Goal: Task Accomplishment & Management: Complete application form

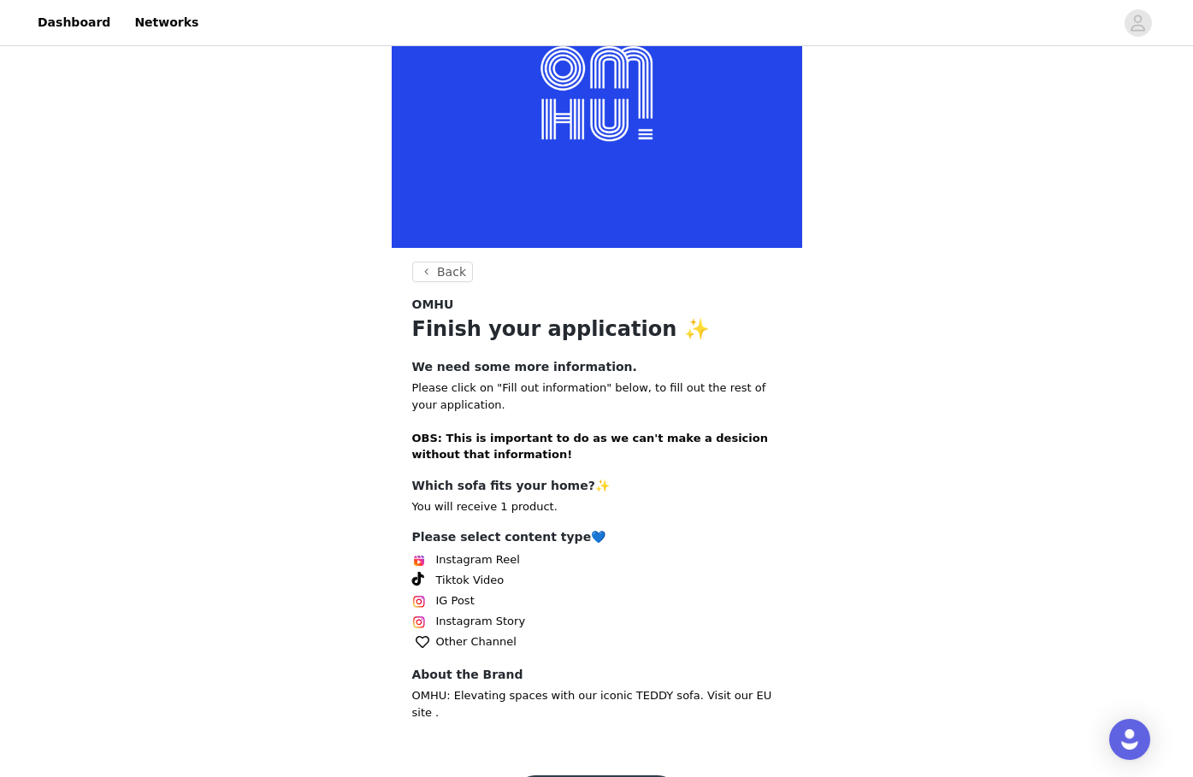
scroll to position [153, 0]
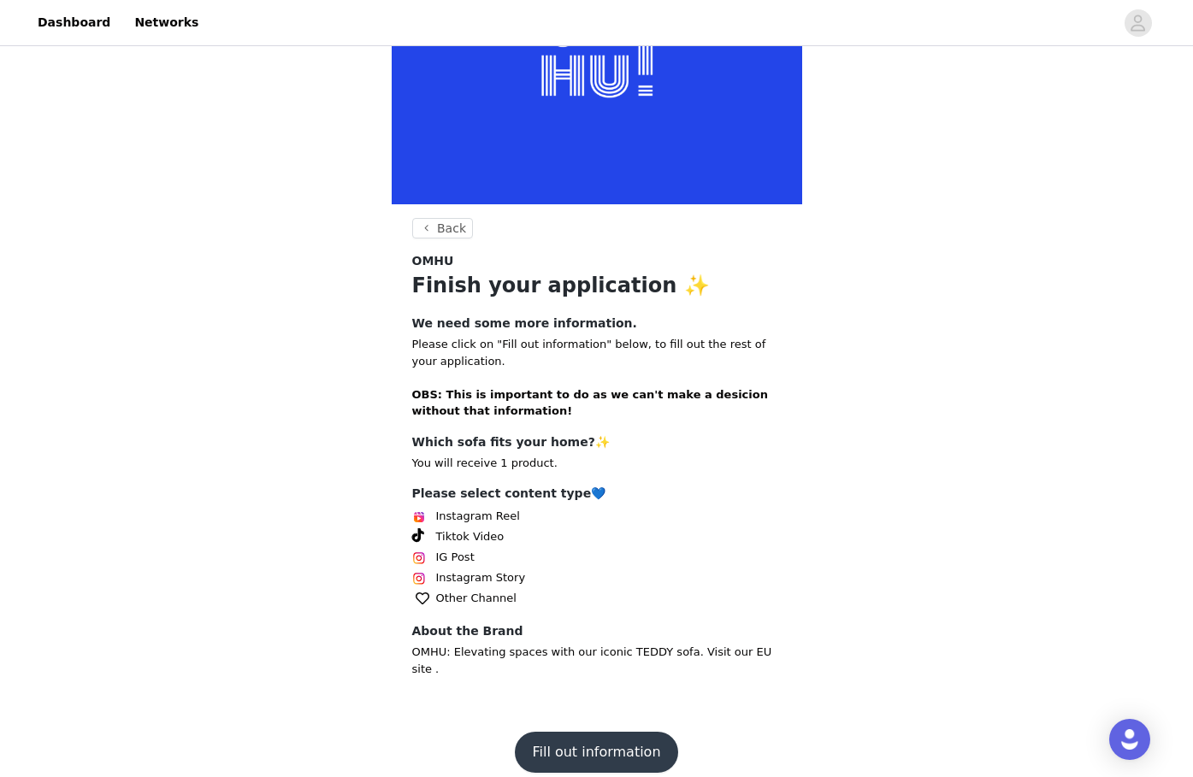
click at [615, 732] on button "Fill out information" at bounding box center [596, 752] width 162 height 41
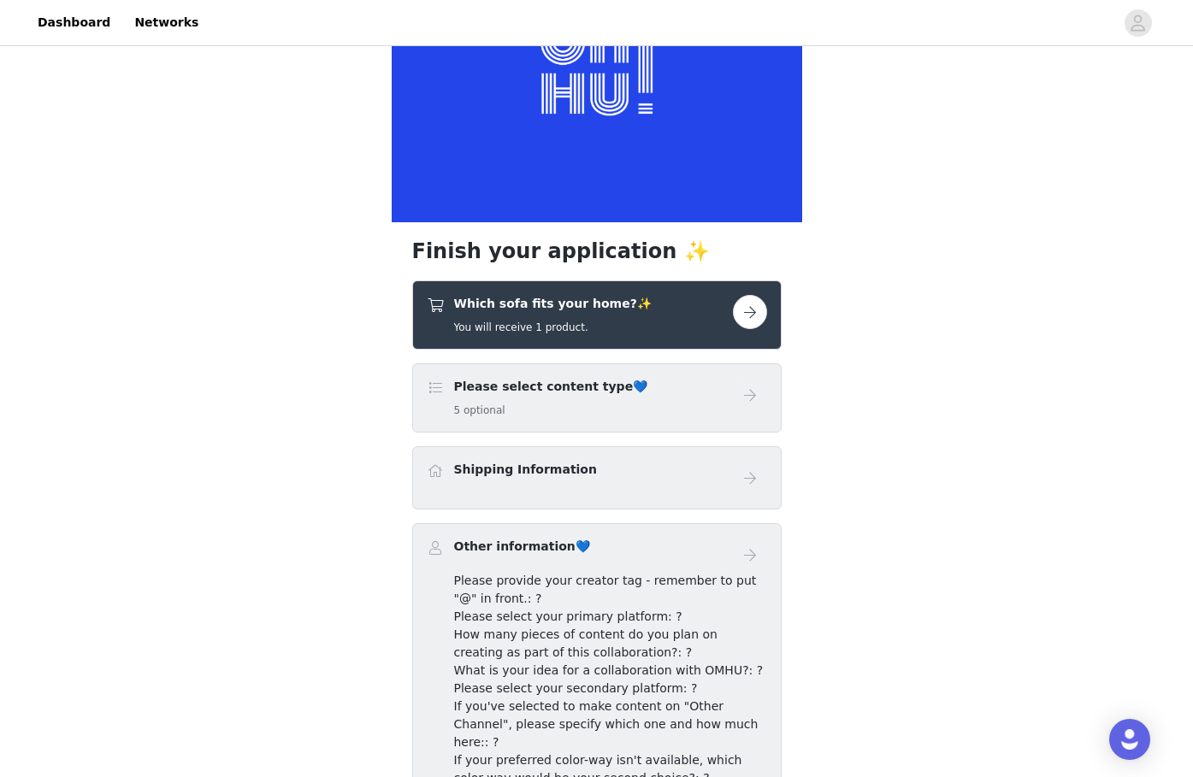
scroll to position [137, 0]
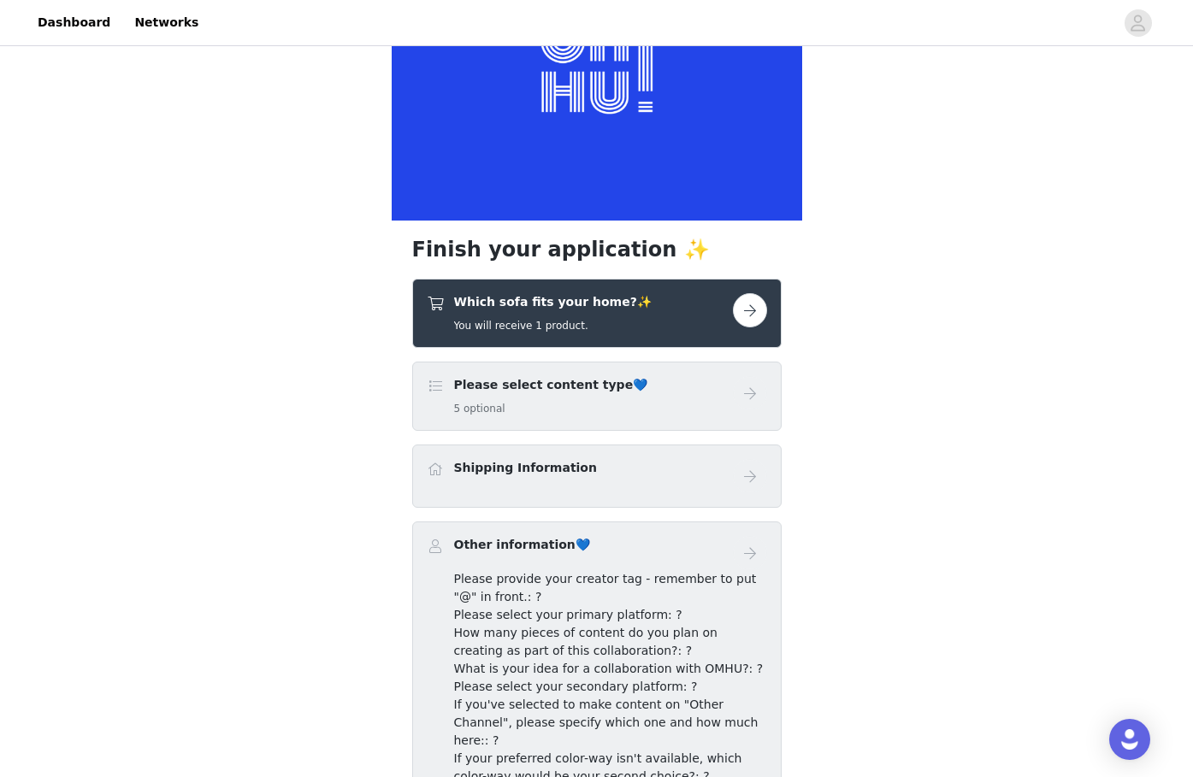
click at [754, 315] on button "button" at bounding box center [750, 310] width 34 height 34
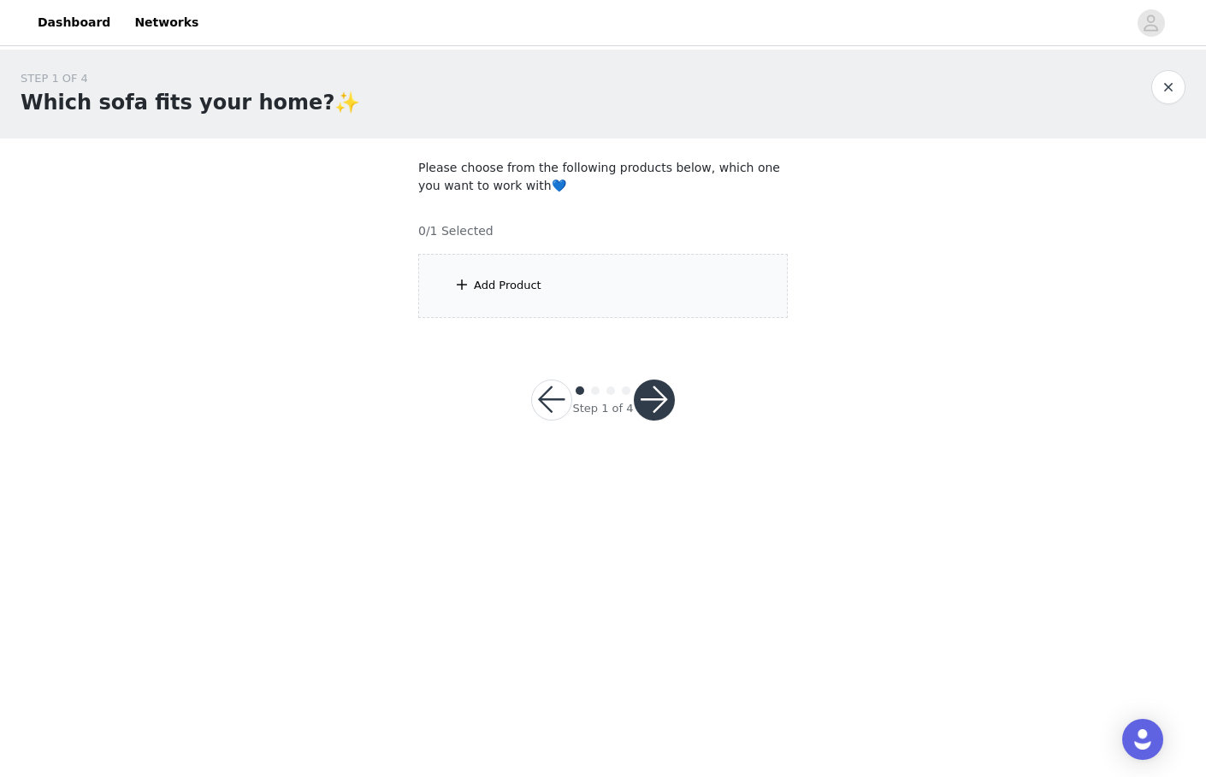
click at [521, 285] on div "Add Product" at bounding box center [508, 285] width 68 height 17
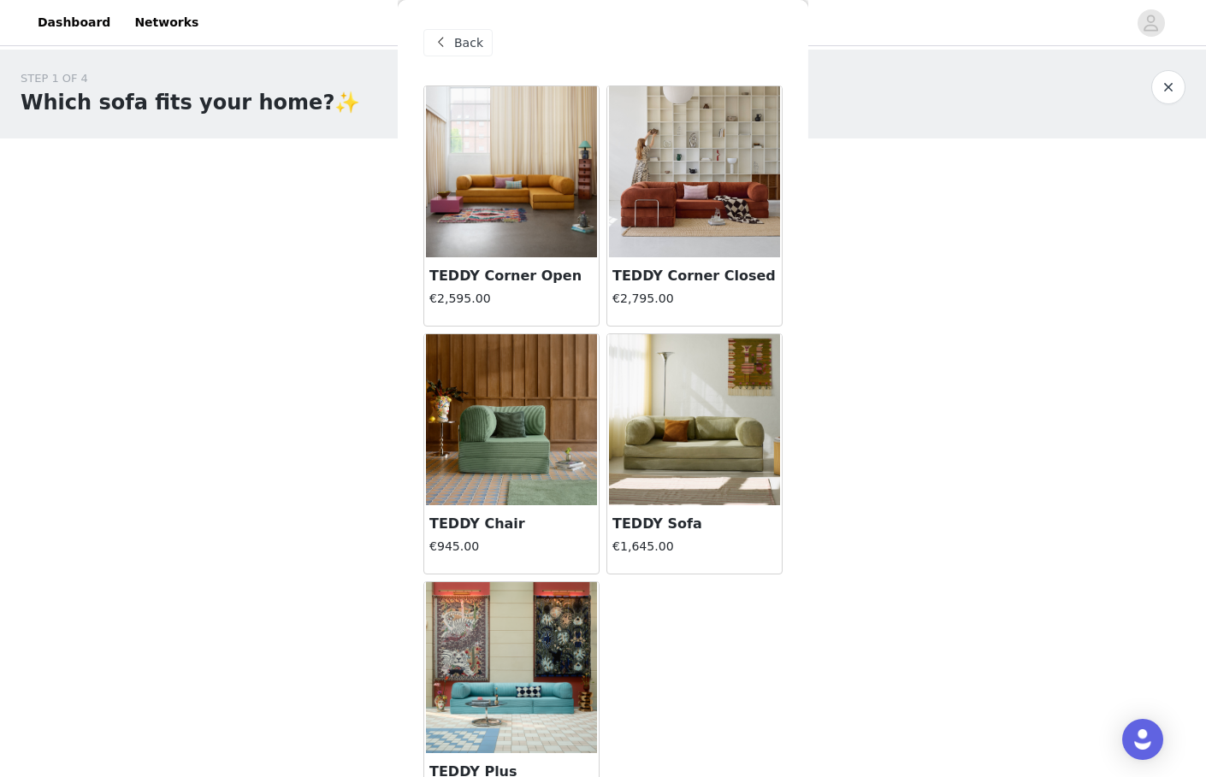
click at [641, 187] on img at bounding box center [694, 171] width 171 height 171
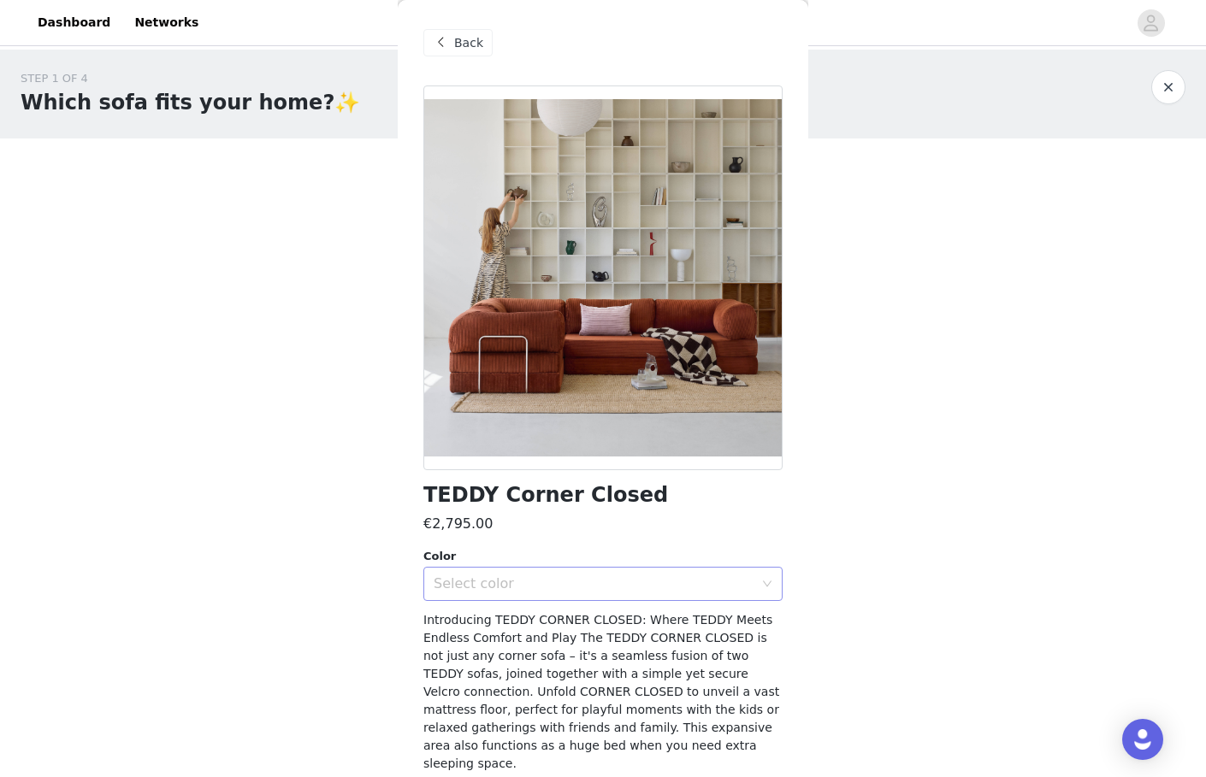
click at [761, 582] on div "Select color" at bounding box center [602, 584] width 359 height 34
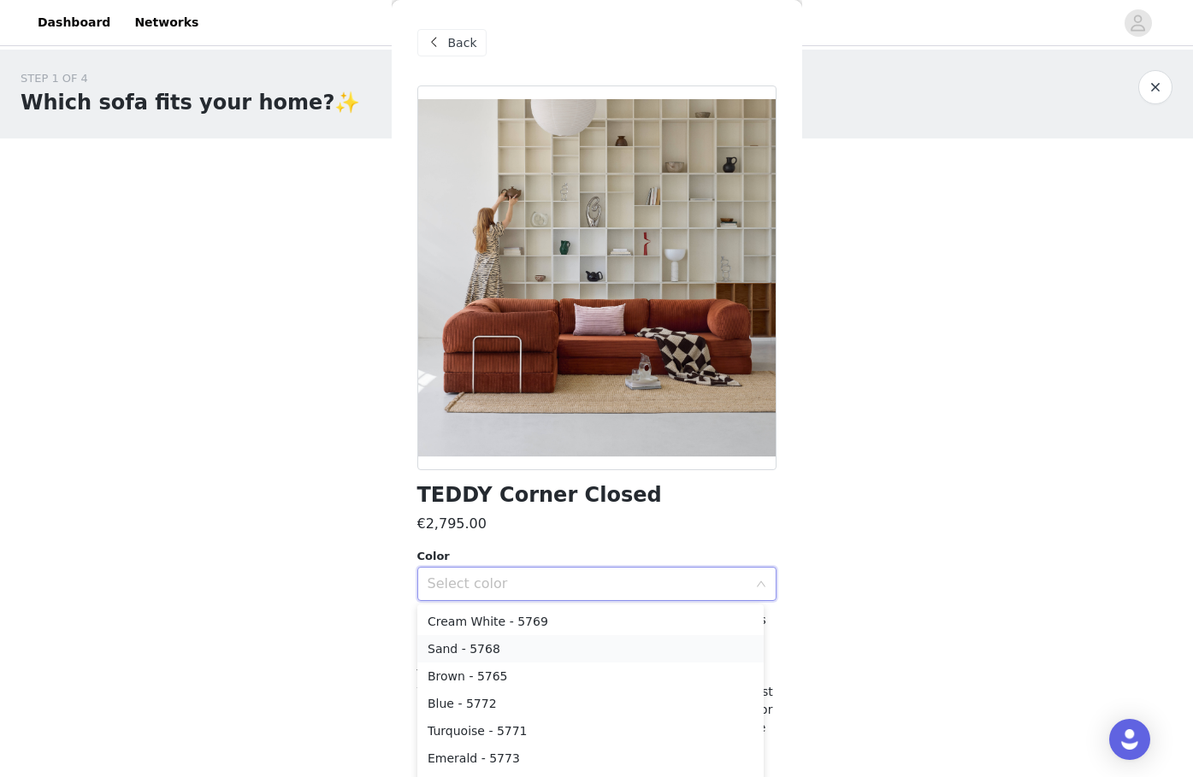
click at [635, 652] on li "Sand - 5768" at bounding box center [590, 648] width 346 height 27
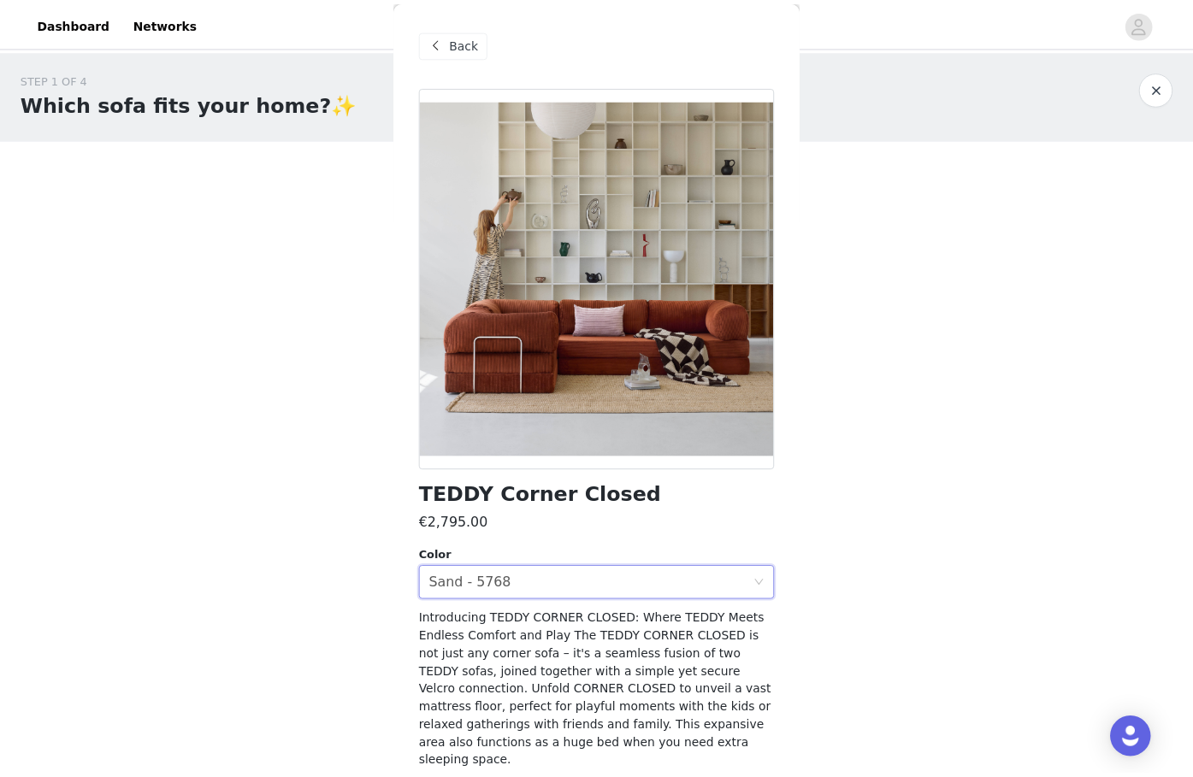
scroll to position [50, 0]
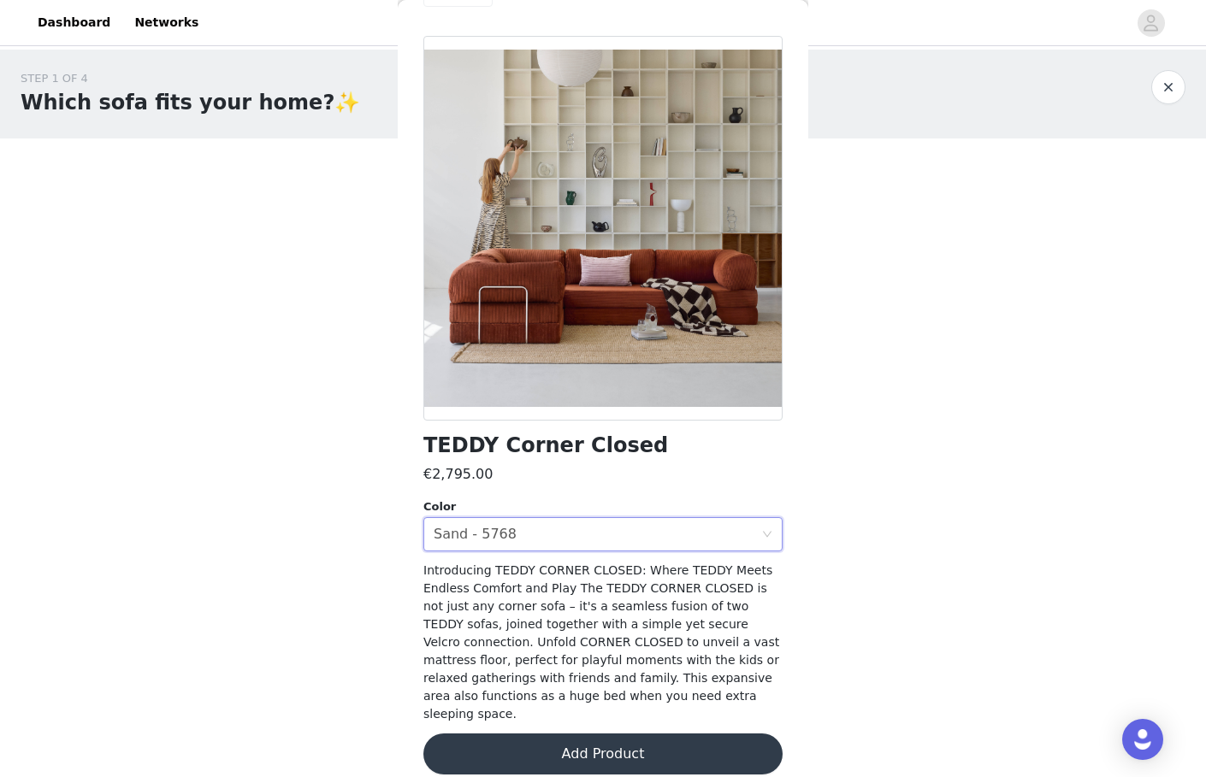
click at [650, 734] on button "Add Product" at bounding box center [602, 754] width 359 height 41
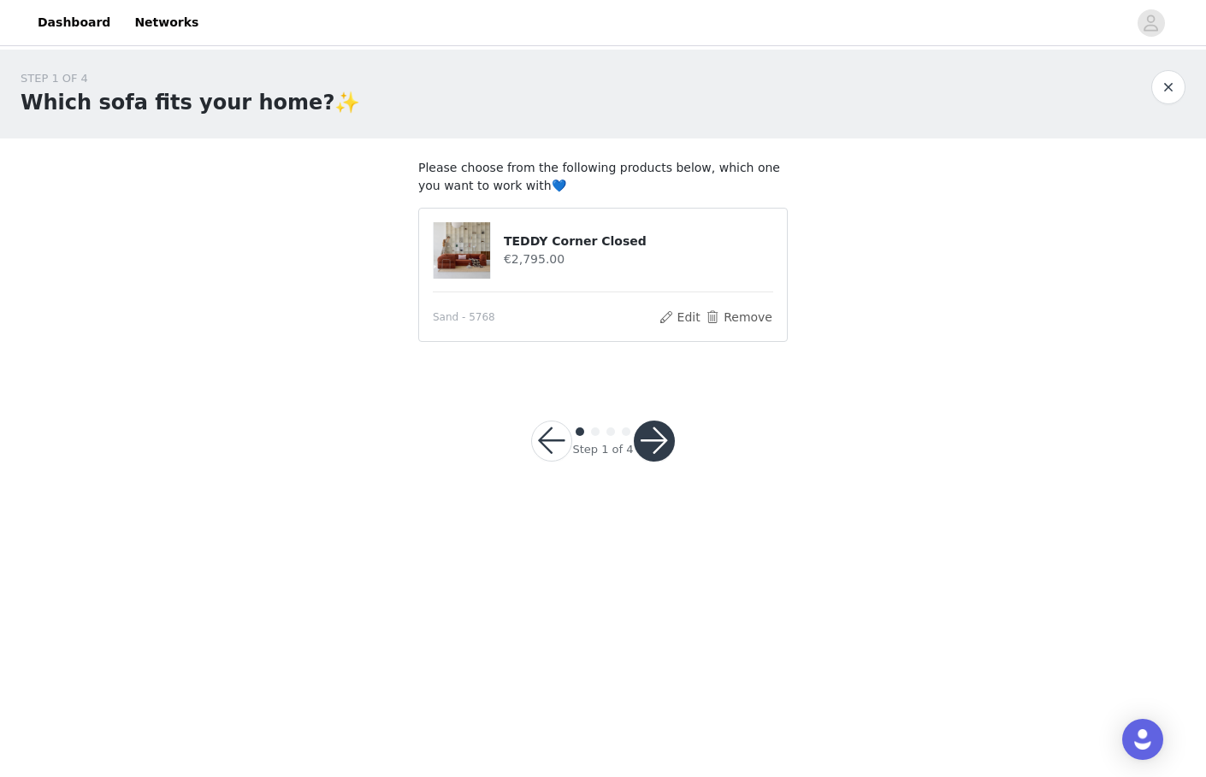
click at [662, 434] on button "button" at bounding box center [654, 441] width 41 height 41
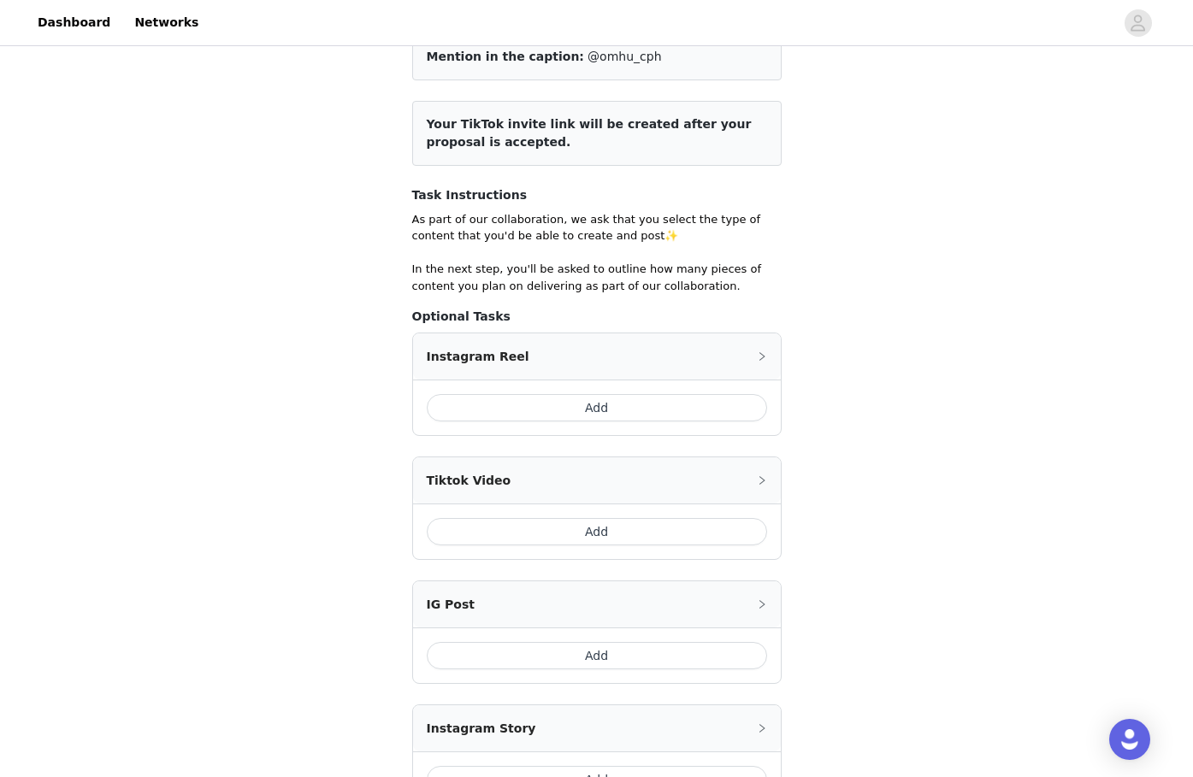
scroll to position [169, 0]
click at [752, 353] on div "Instagram Reel" at bounding box center [597, 356] width 368 height 46
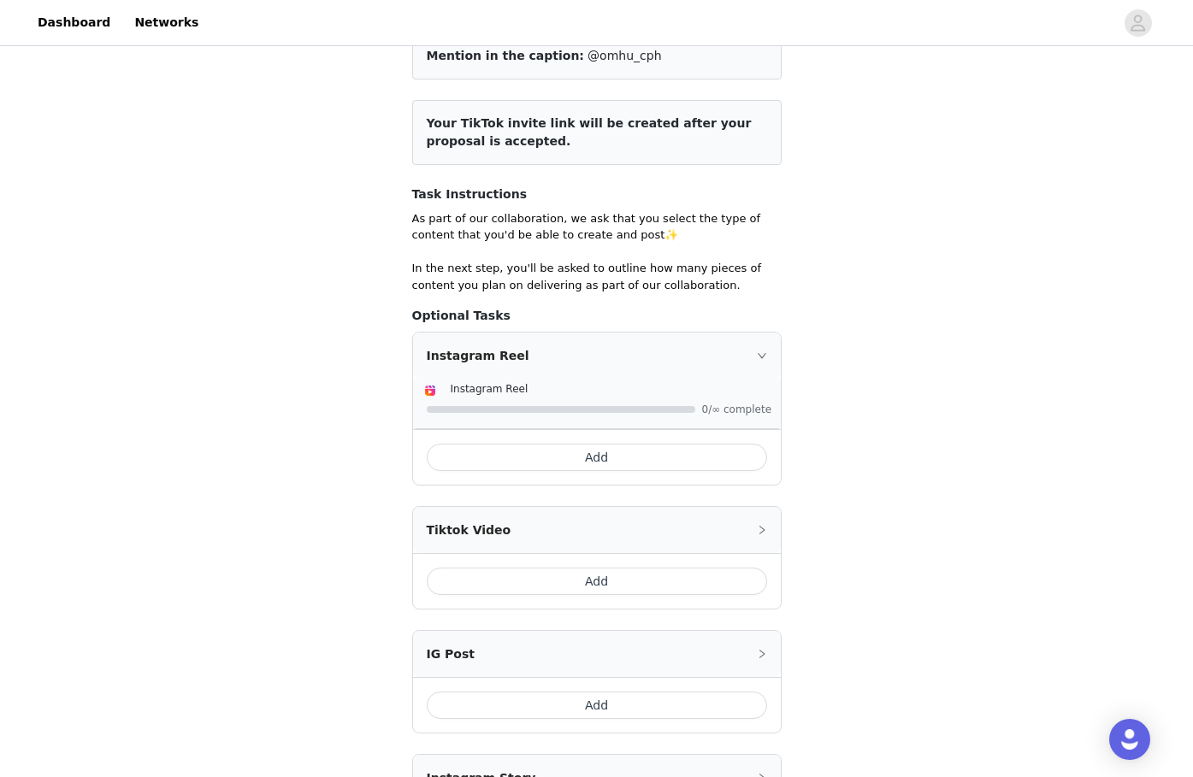
click at [611, 458] on button "Add" at bounding box center [597, 457] width 340 height 27
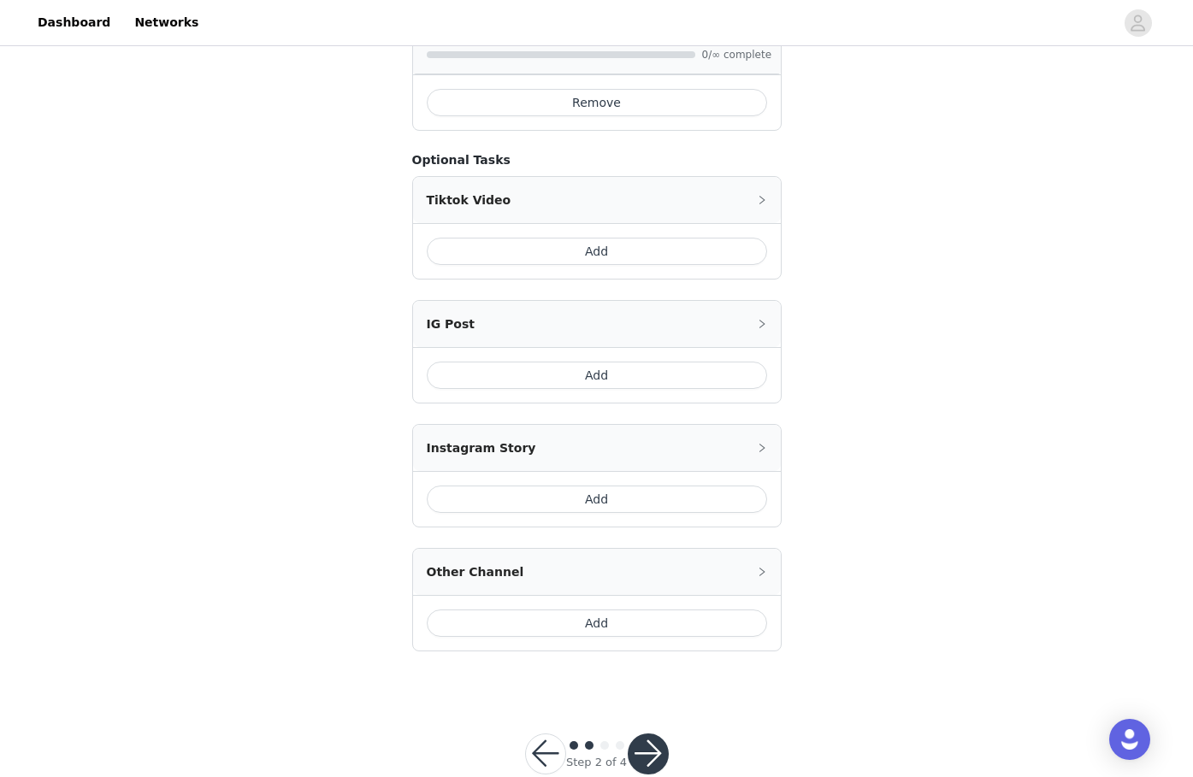
scroll to position [563, 0]
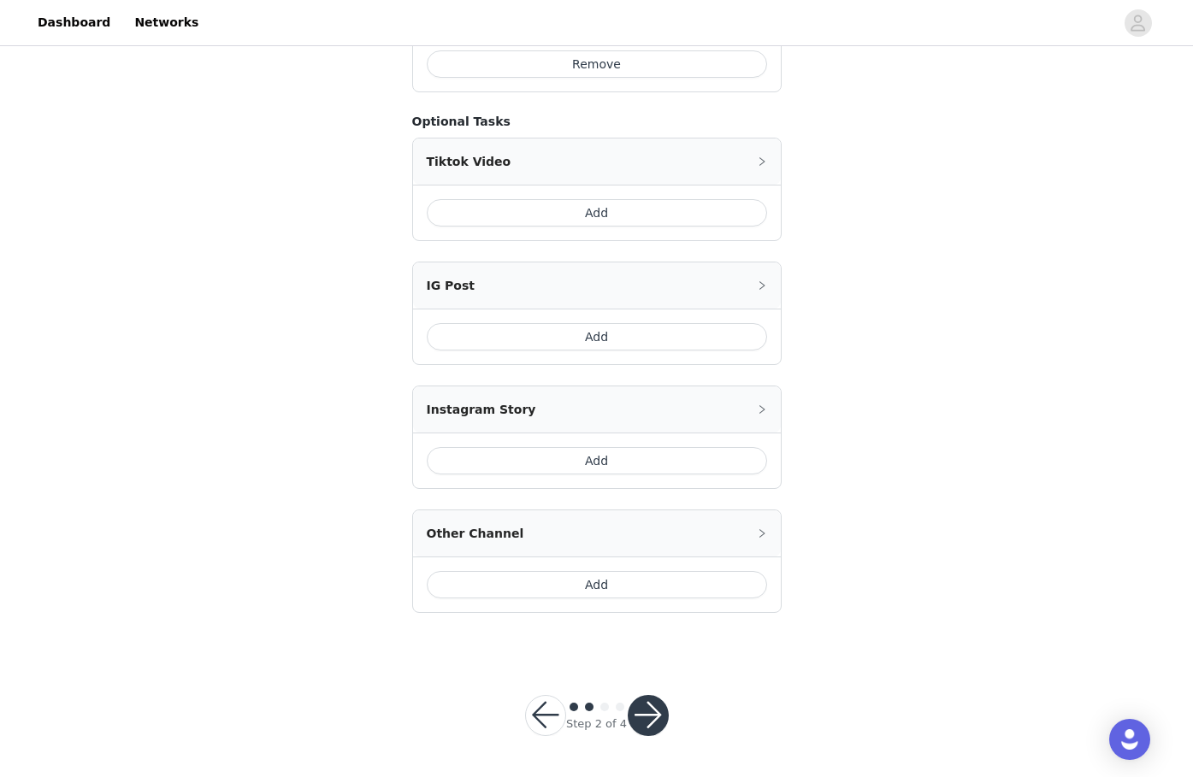
click at [657, 328] on button "Add" at bounding box center [597, 336] width 340 height 27
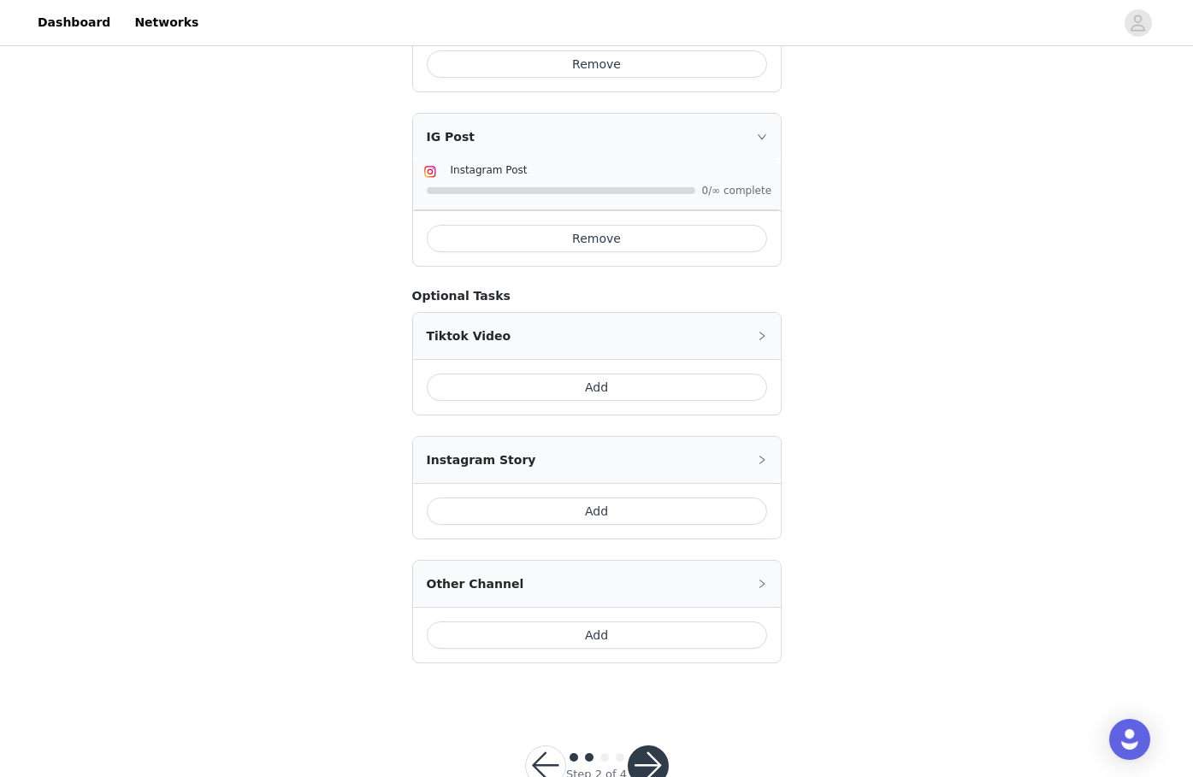
click at [630, 509] on button "Add" at bounding box center [597, 511] width 340 height 27
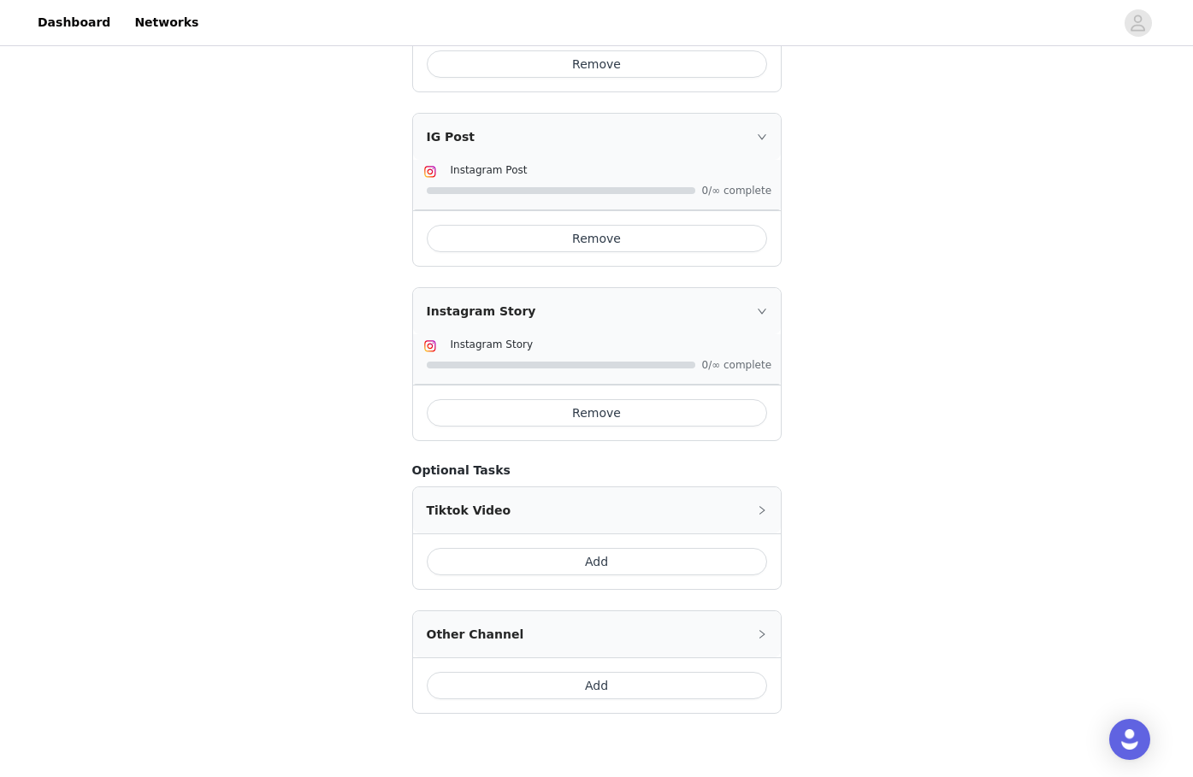
click at [613, 682] on button "Add" at bounding box center [597, 685] width 340 height 27
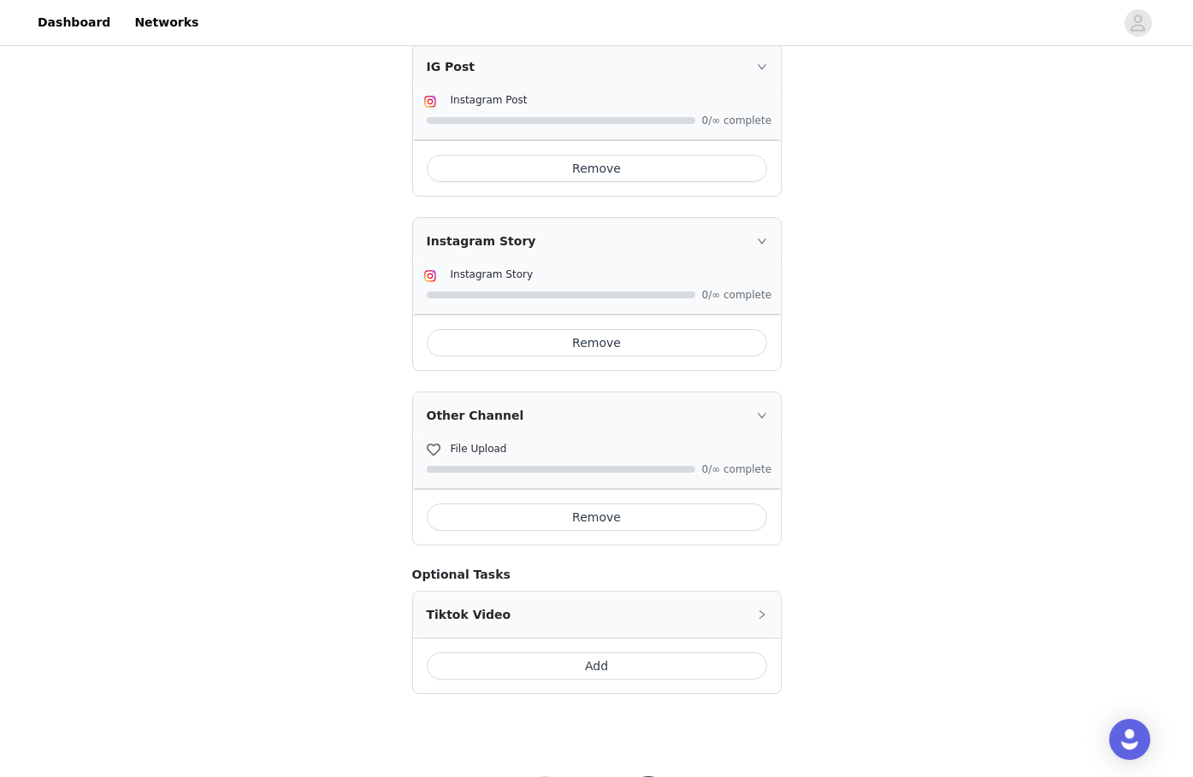
scroll to position [714, 0]
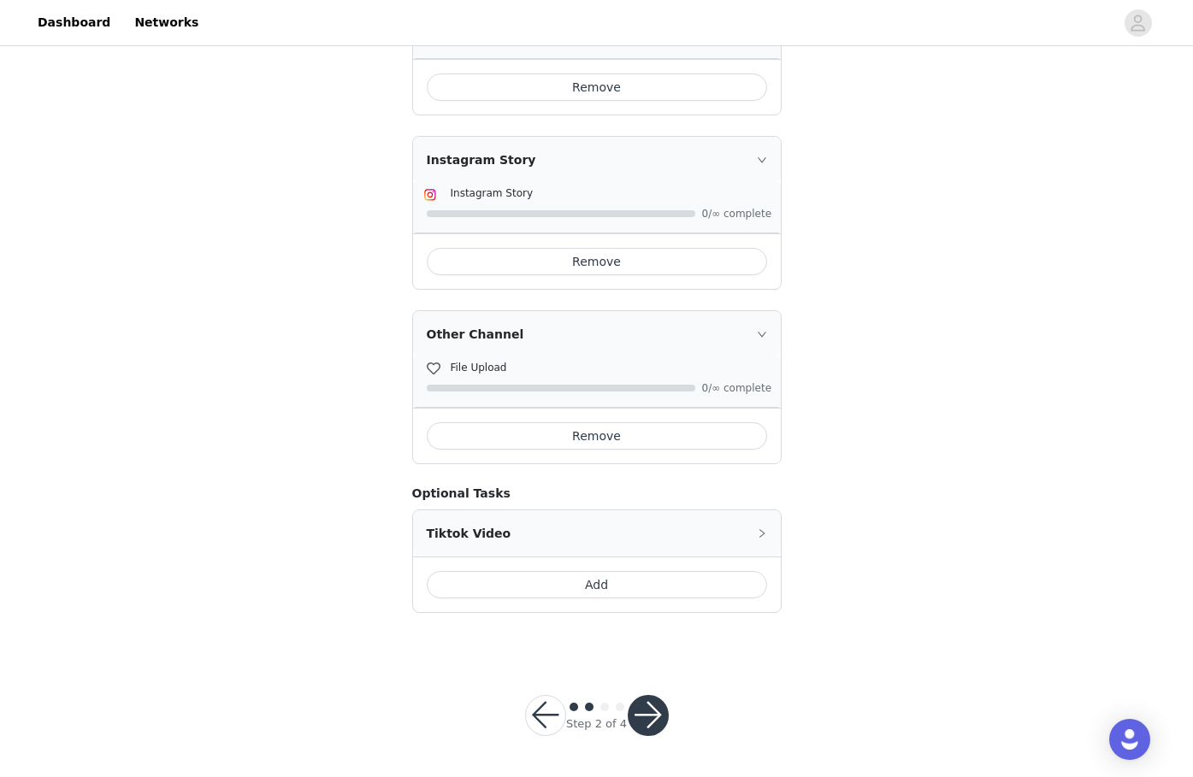
click at [640, 718] on button "button" at bounding box center [648, 715] width 41 height 41
